Goal: Navigation & Orientation: Find specific page/section

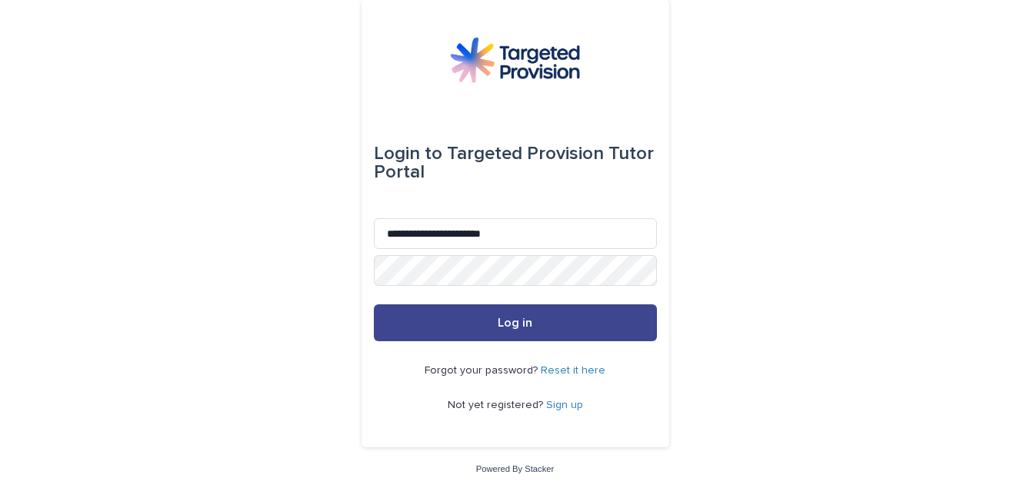
click at [498, 316] on button "Log in" at bounding box center [515, 323] width 283 height 37
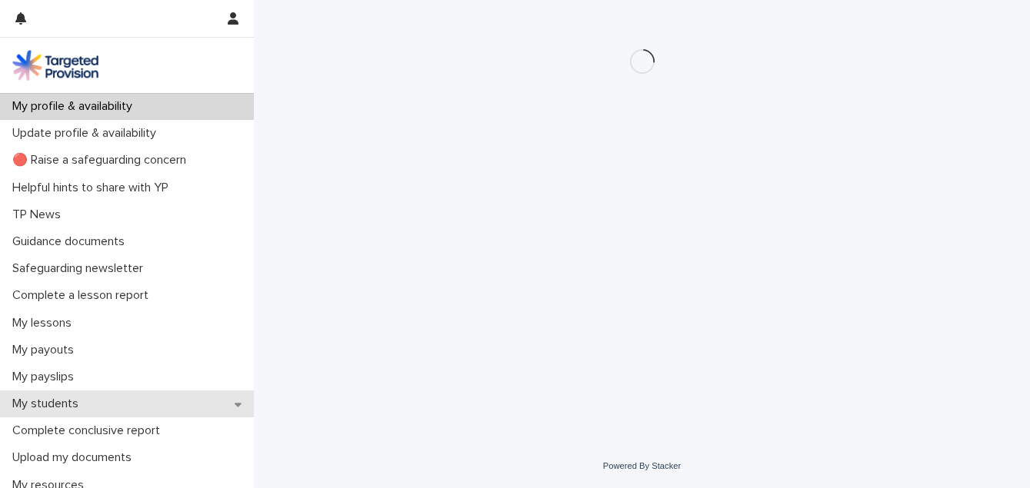
click at [58, 403] on p "My students" at bounding box center [48, 404] width 85 height 15
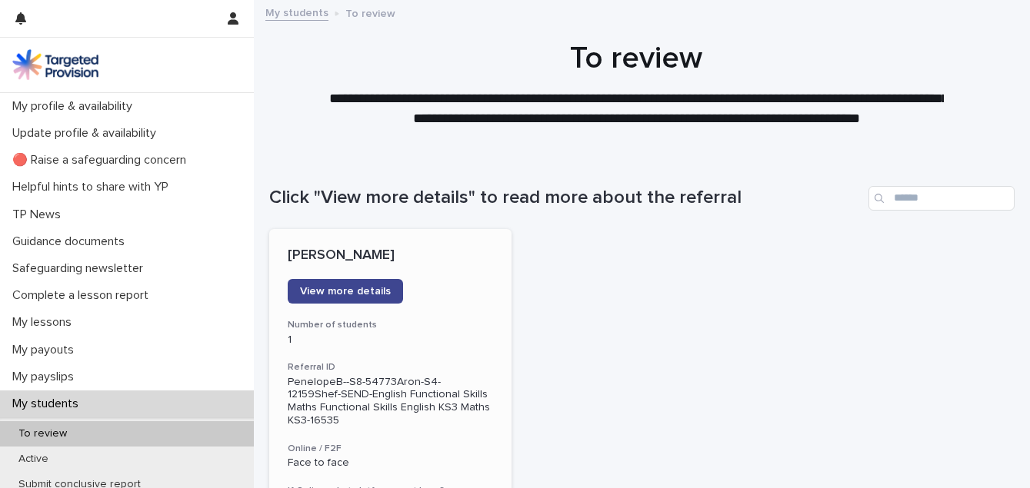
click at [314, 291] on span "View more details" at bounding box center [345, 291] width 91 height 11
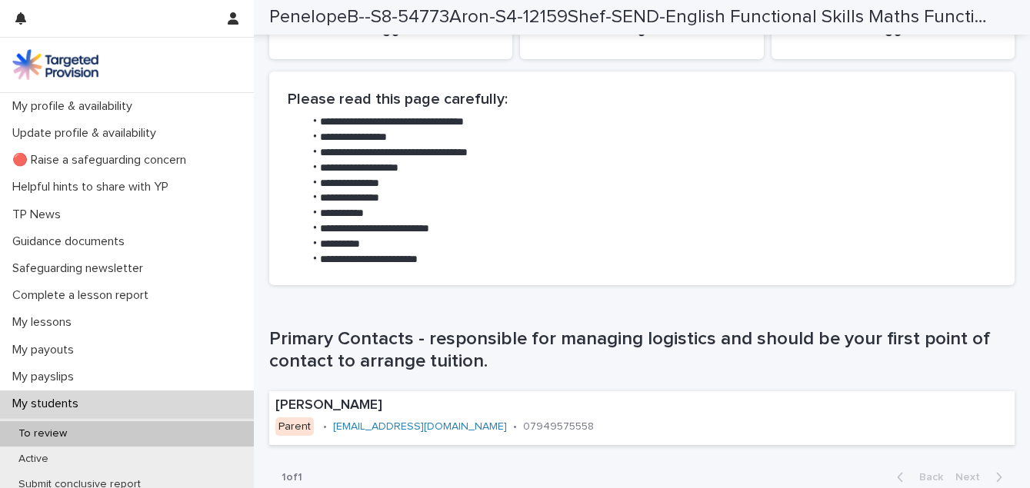
scroll to position [912, 0]
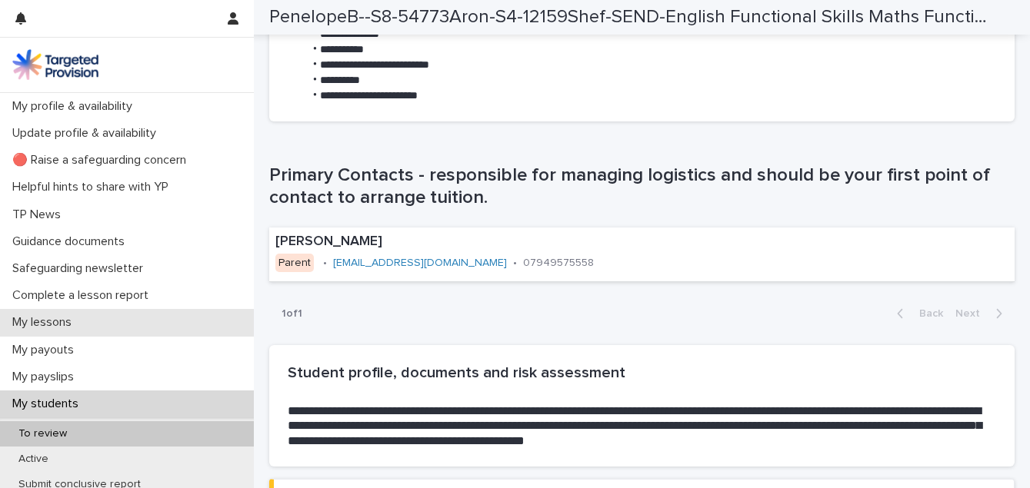
click at [43, 326] on p "My lessons" at bounding box center [45, 322] width 78 height 15
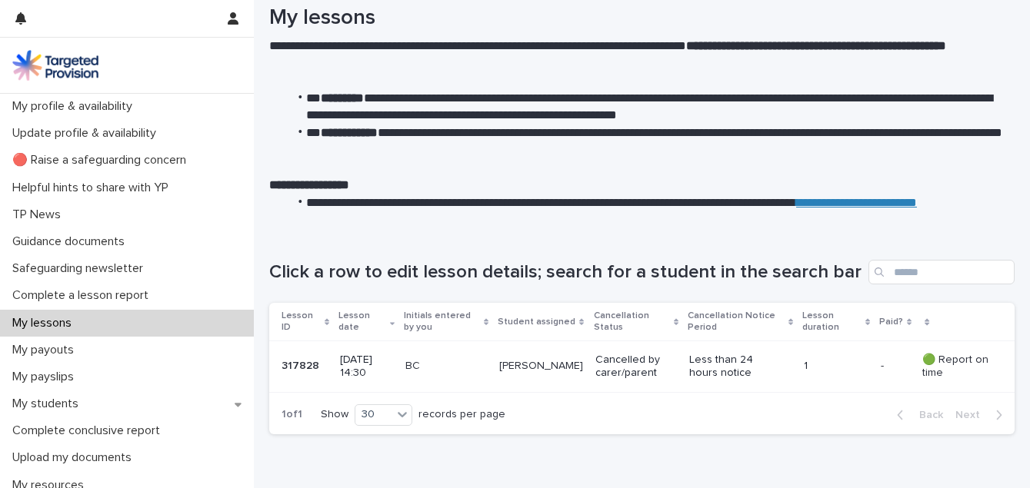
scroll to position [72, 0]
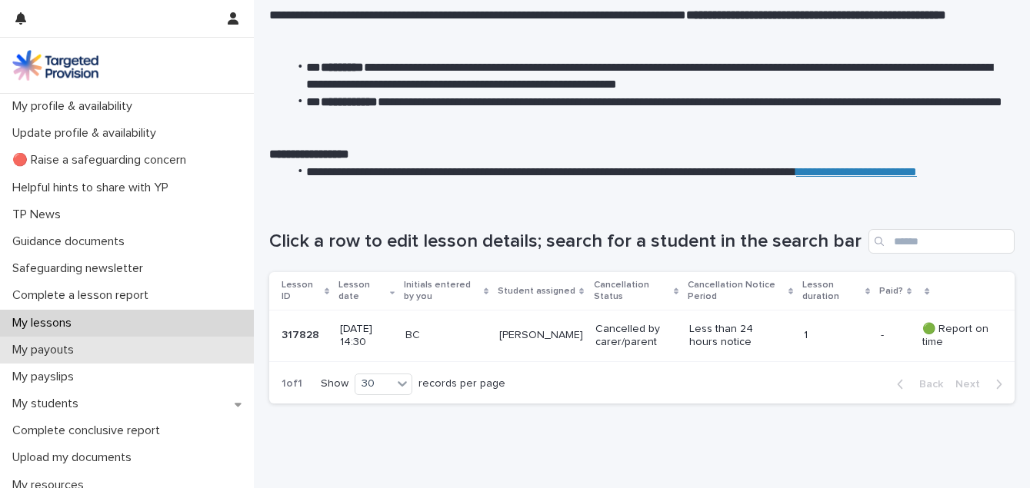
click at [62, 352] on p "My payouts" at bounding box center [46, 350] width 80 height 15
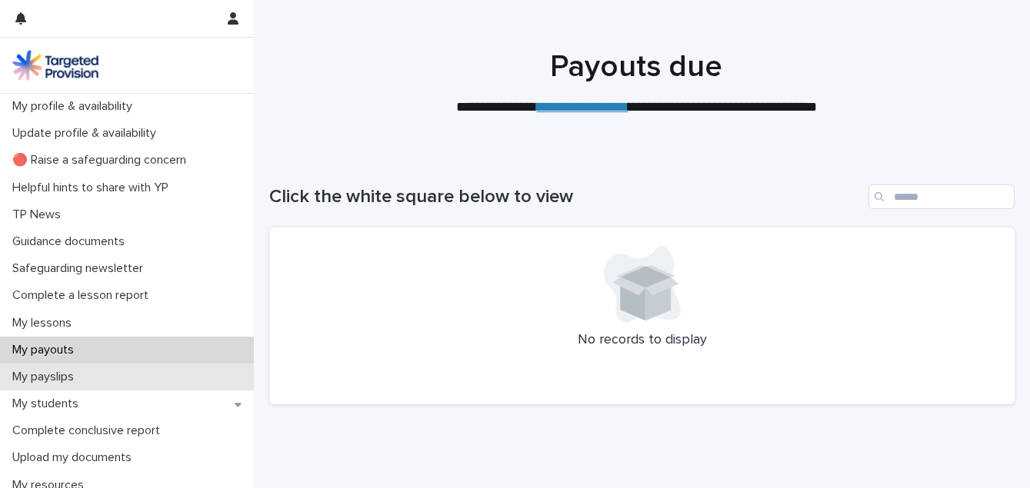
click at [58, 375] on p "My payslips" at bounding box center [46, 377] width 80 height 15
